Goal: Complete application form

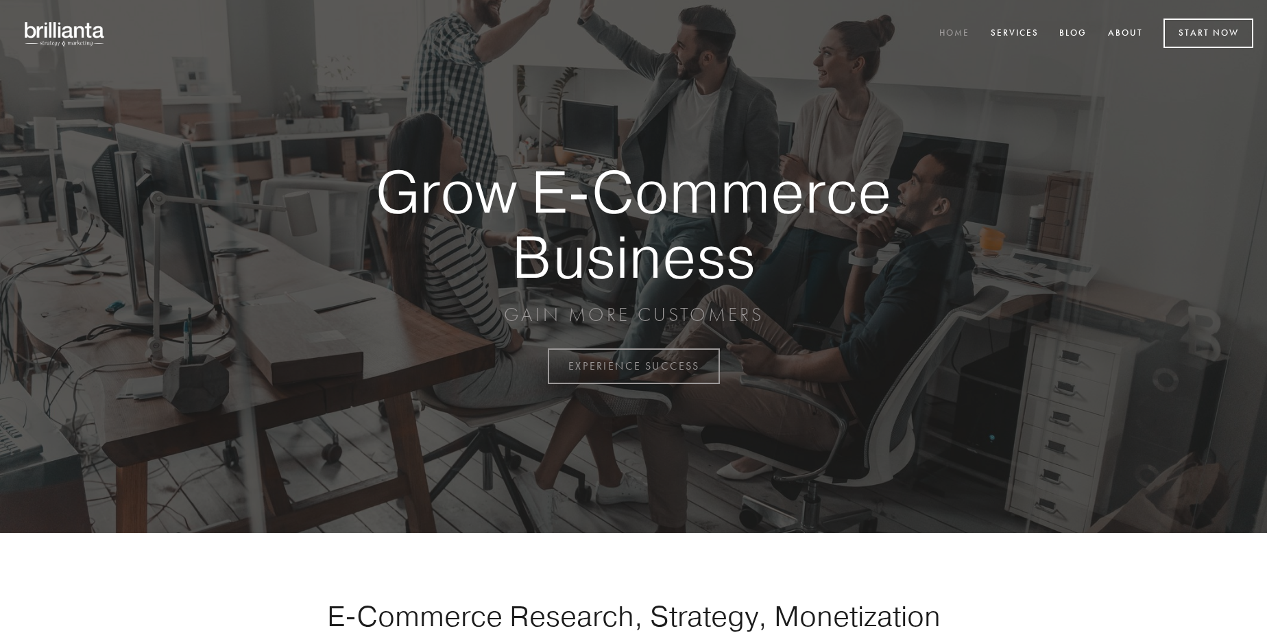
scroll to position [3593, 0]
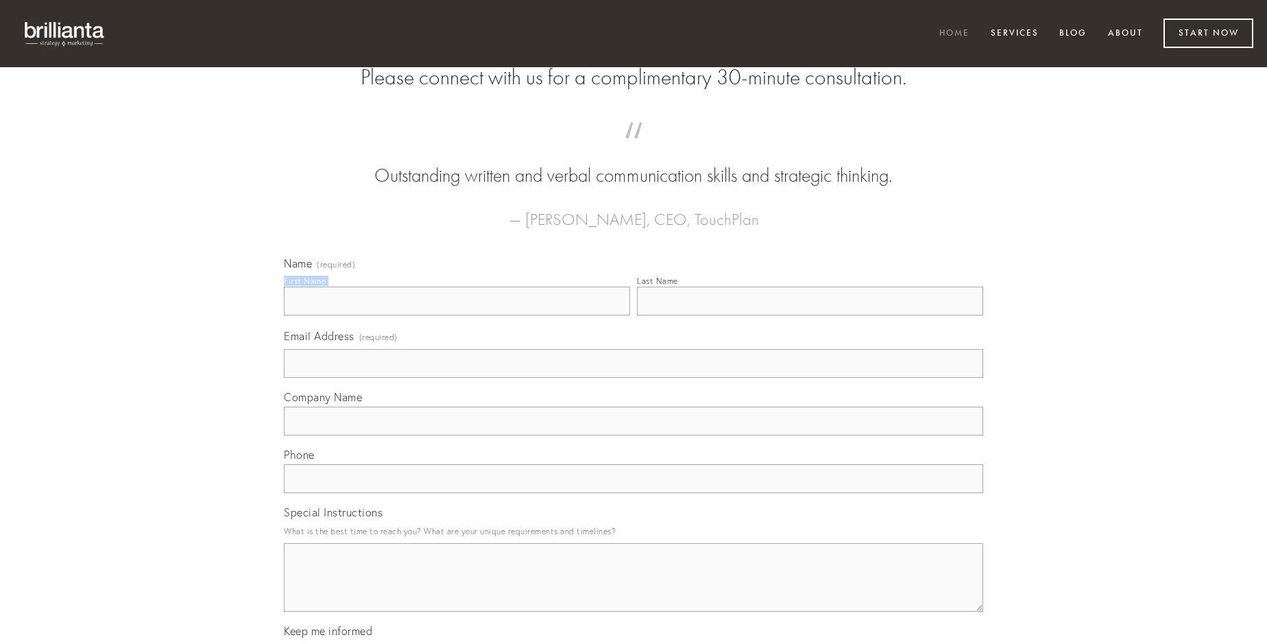
type input "[PERSON_NAME]"
click at [809, 315] on input "Last Name" at bounding box center [810, 301] width 346 height 29
type input "[PERSON_NAME]"
click at [633, 378] on input "Email Address (required)" at bounding box center [633, 363] width 699 height 29
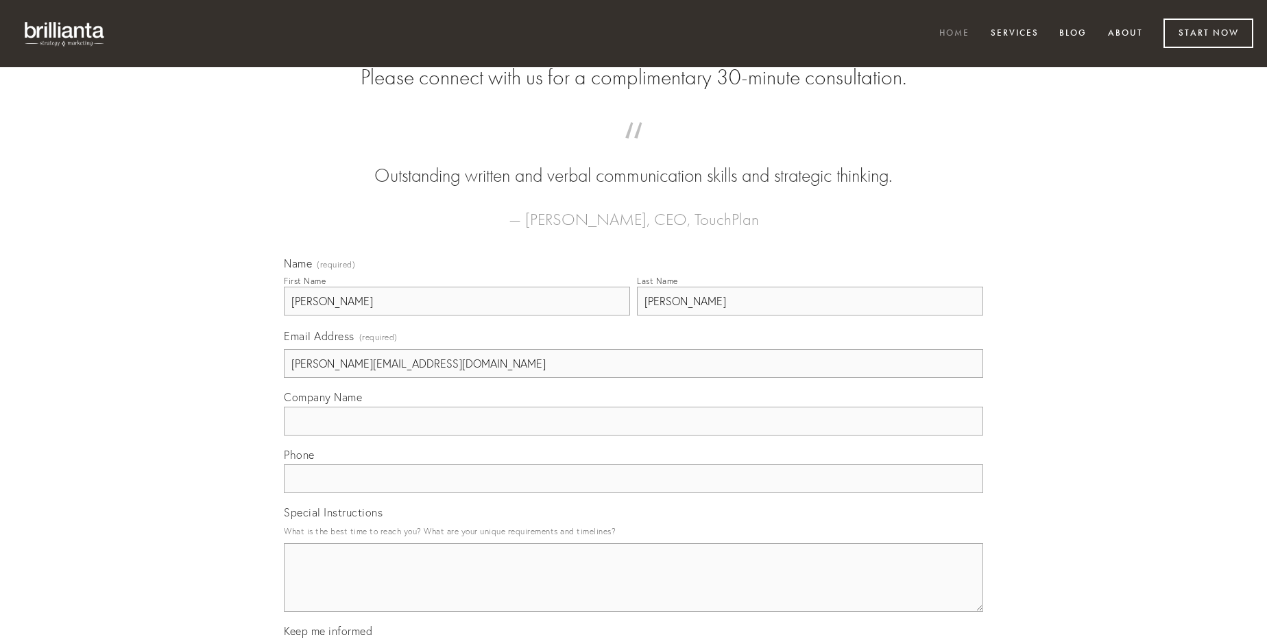
type input "[PERSON_NAME][EMAIL_ADDRESS][DOMAIN_NAME]"
click at [633, 435] on input "Company Name" at bounding box center [633, 420] width 699 height 29
type input "maiores"
click at [633, 493] on input "text" at bounding box center [633, 478] width 699 height 29
click at [633, 589] on textarea "Special Instructions" at bounding box center [633, 577] width 699 height 69
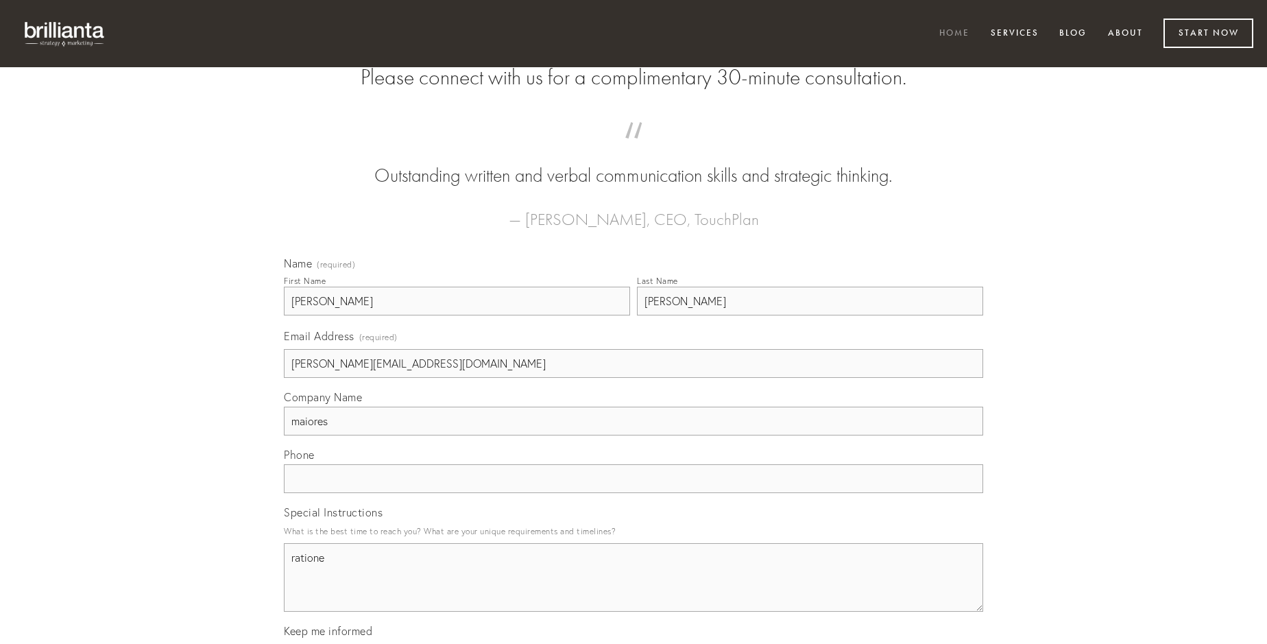
type textarea "ratione"
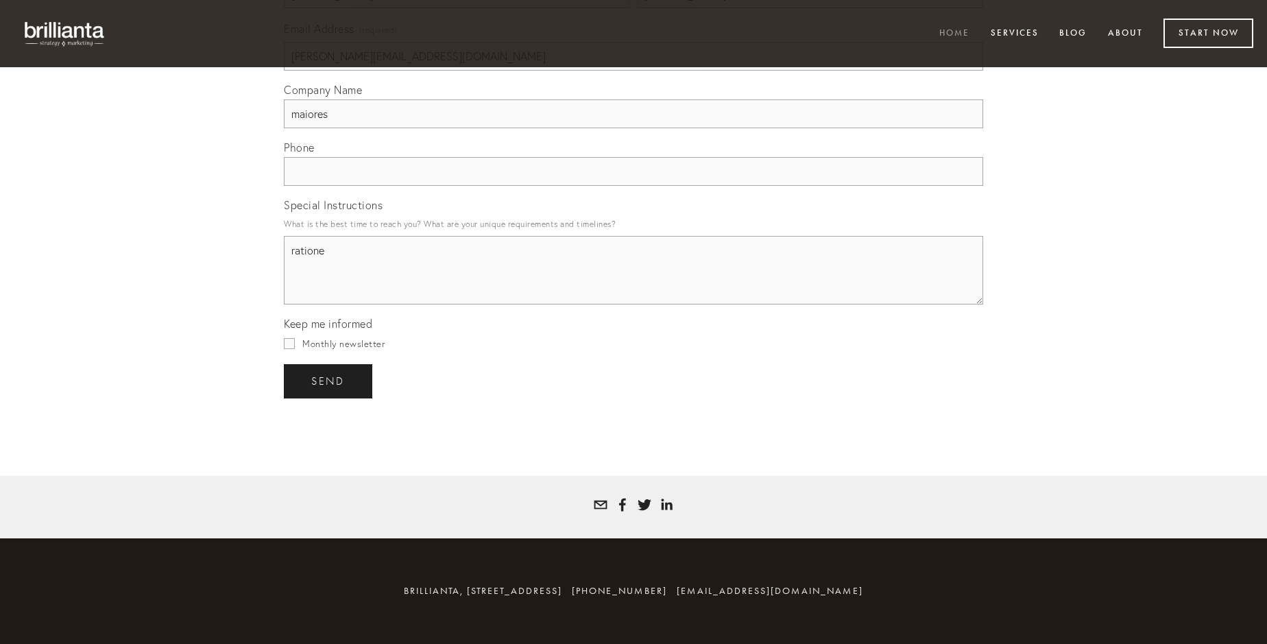
click at [329, 380] on span "send" at bounding box center [328, 381] width 34 height 12
